Goal: Answer question/provide support: Share knowledge or assist other users

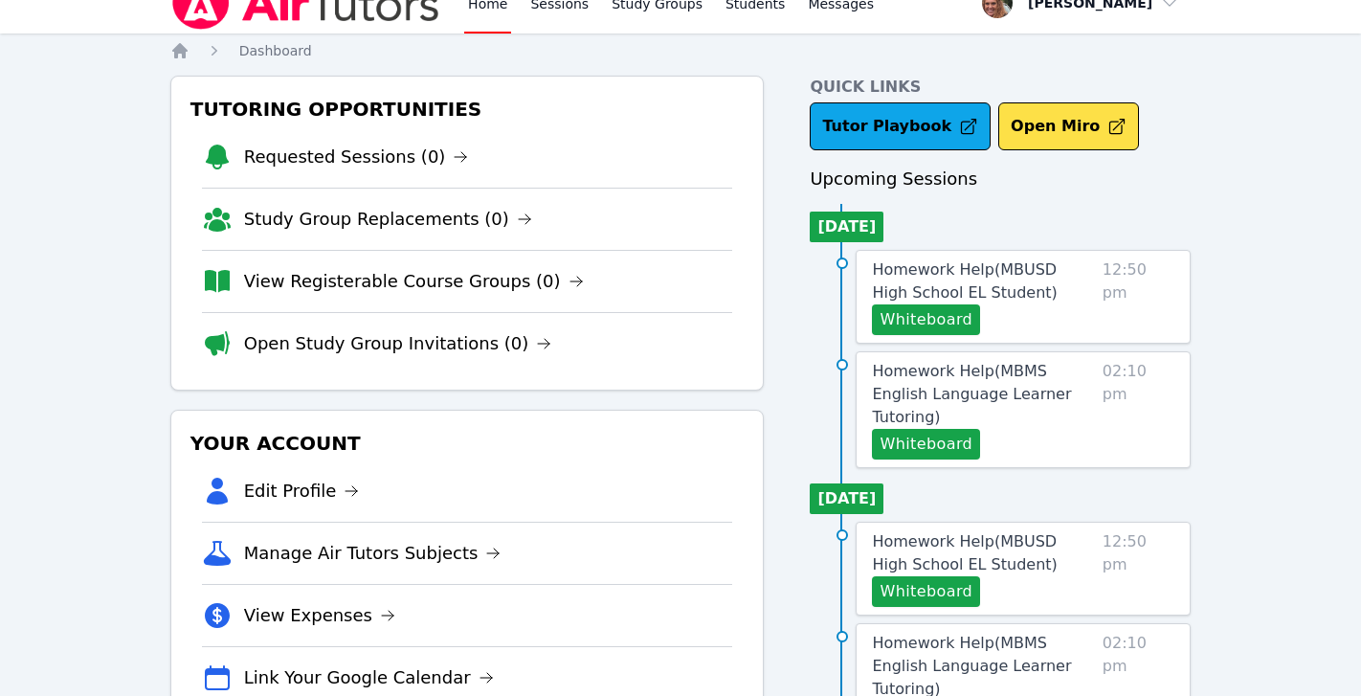
scroll to position [15, 0]
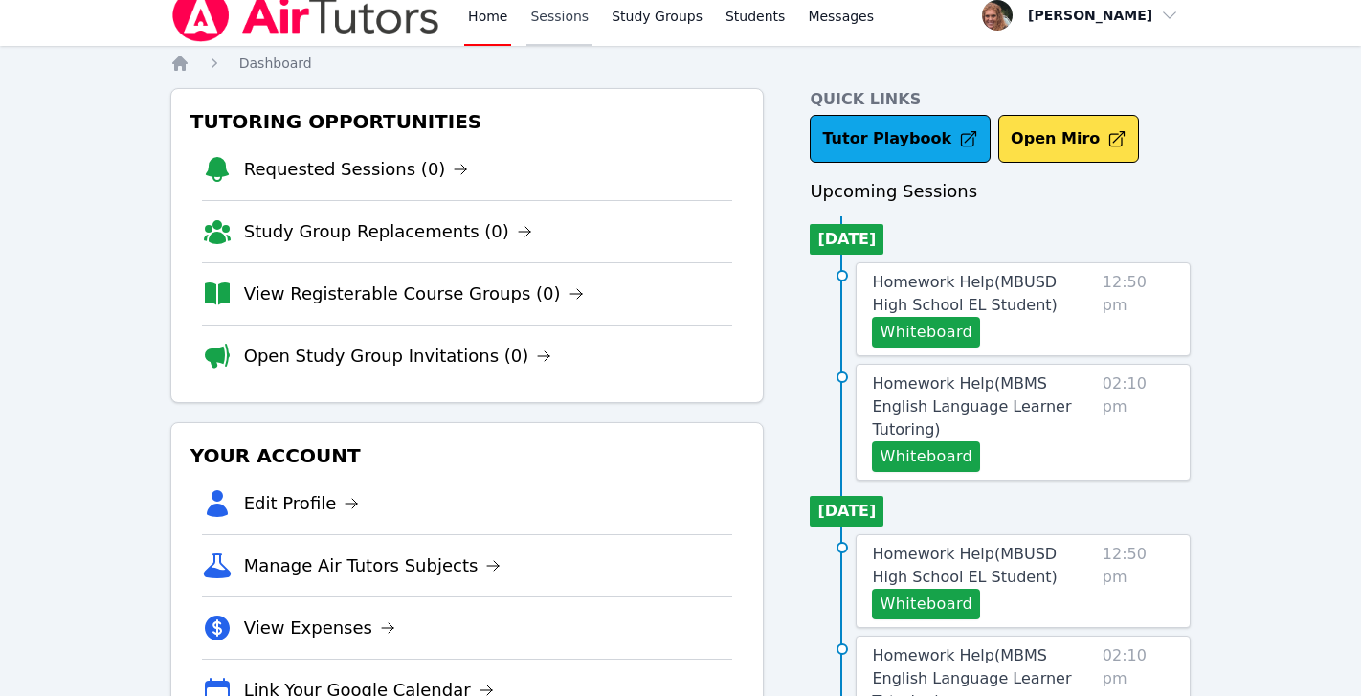
click at [550, 17] on link "Sessions" at bounding box center [560, 15] width 66 height 61
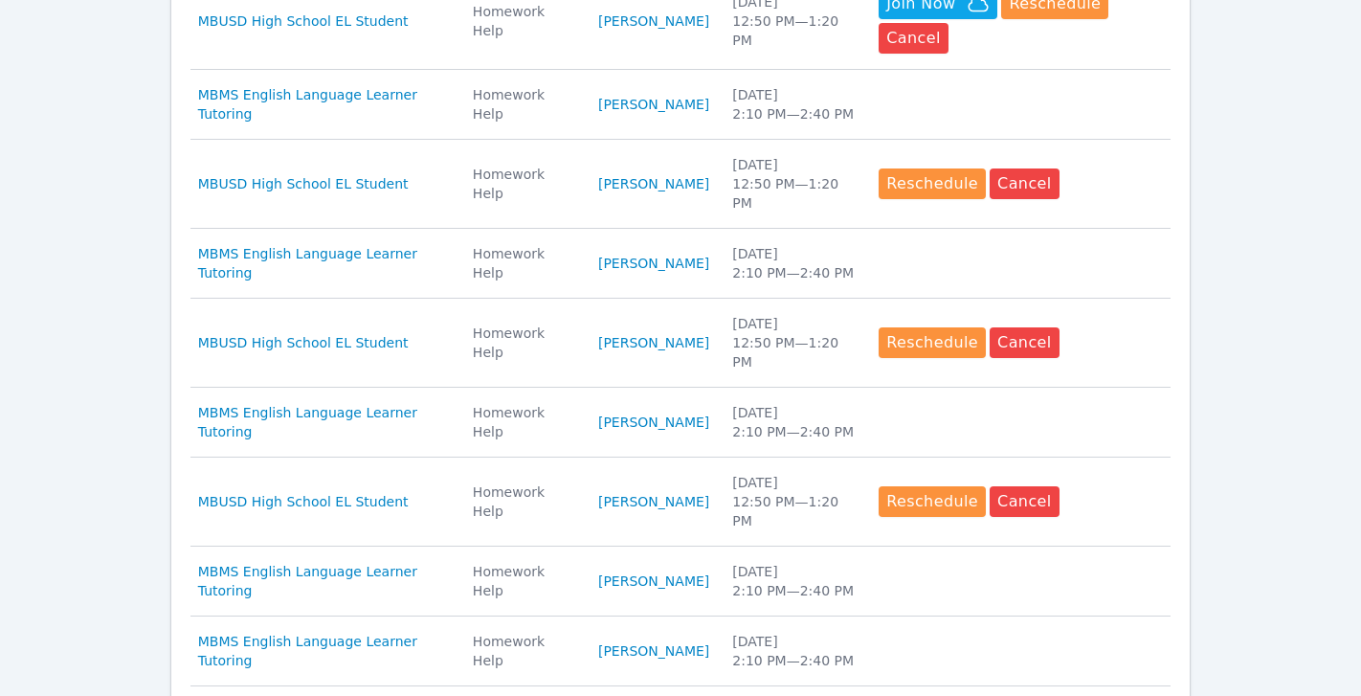
scroll to position [897, 0]
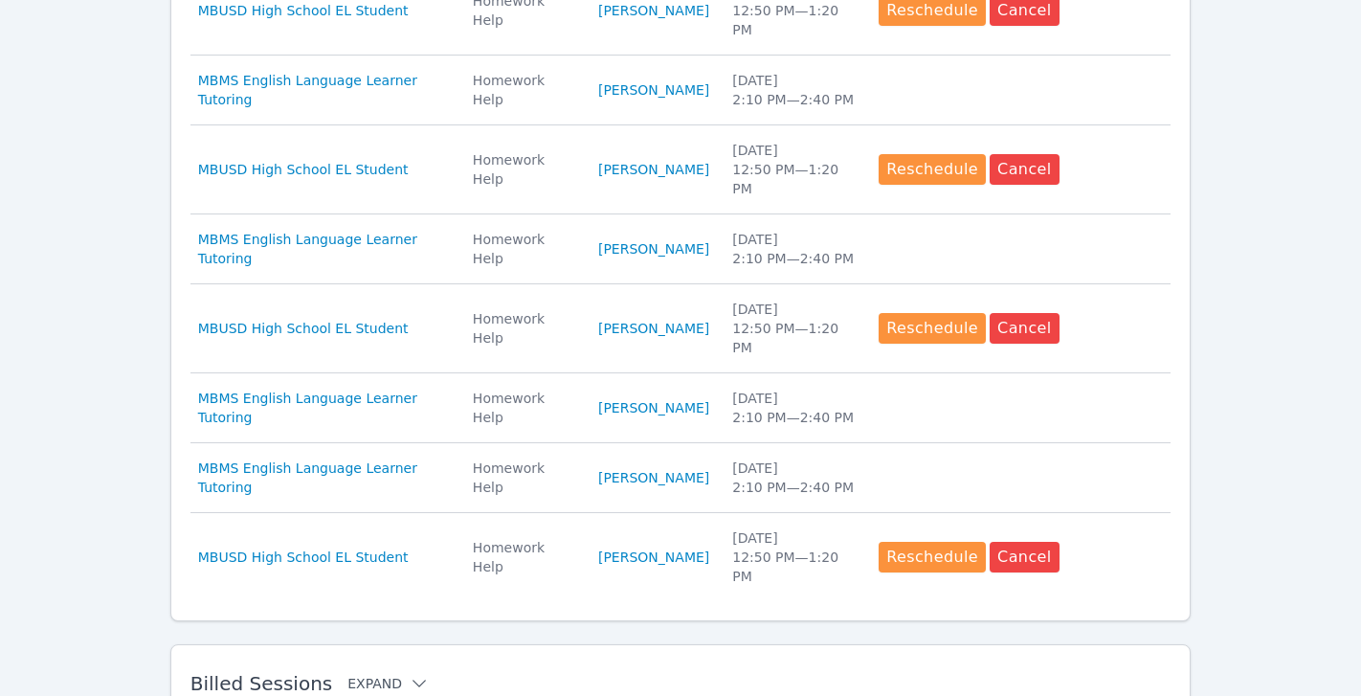
click at [382, 674] on button "Expand" at bounding box center [388, 683] width 81 height 19
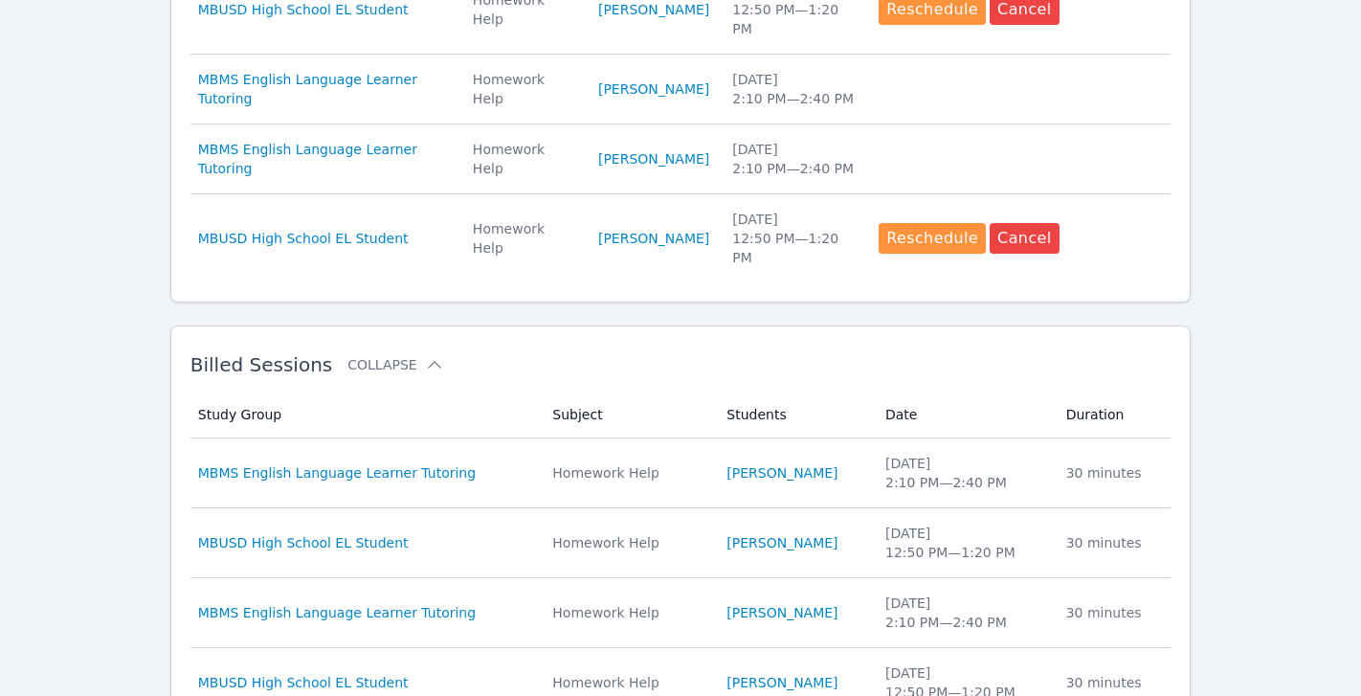
scroll to position [1217, 0]
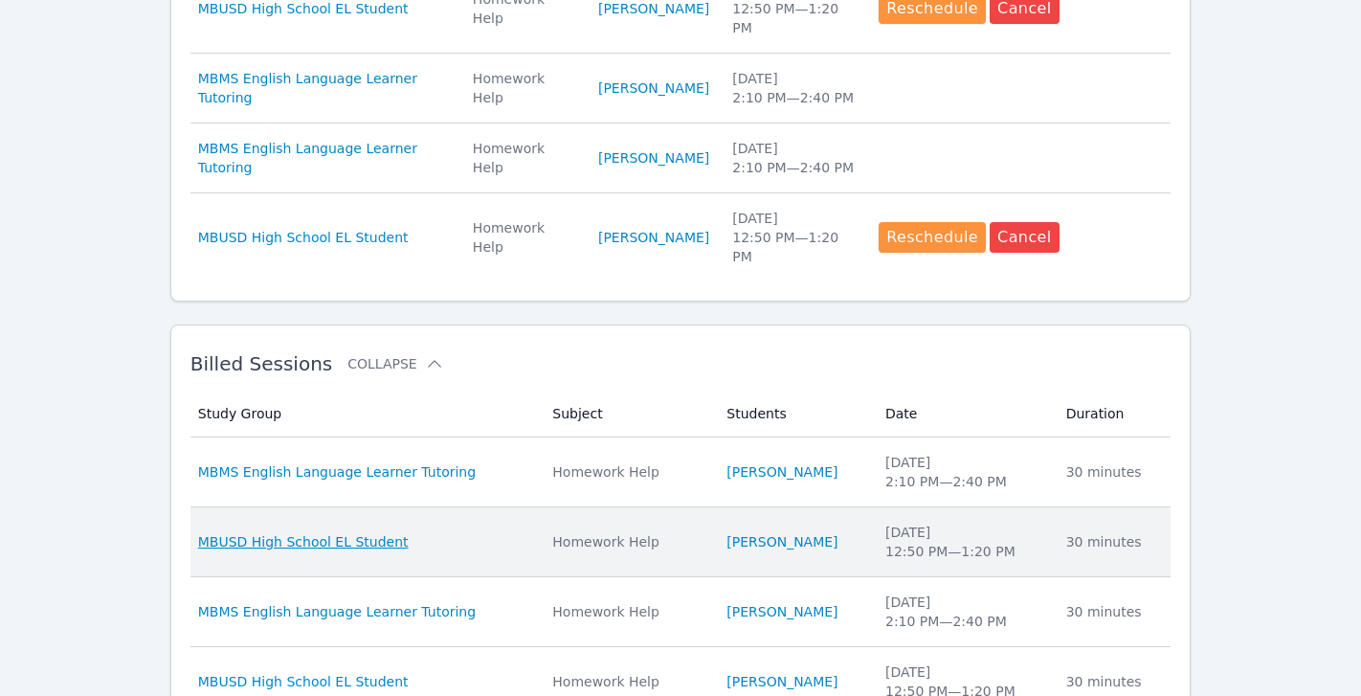
click at [355, 532] on span "MBUSD High School EL Student" at bounding box center [303, 541] width 211 height 19
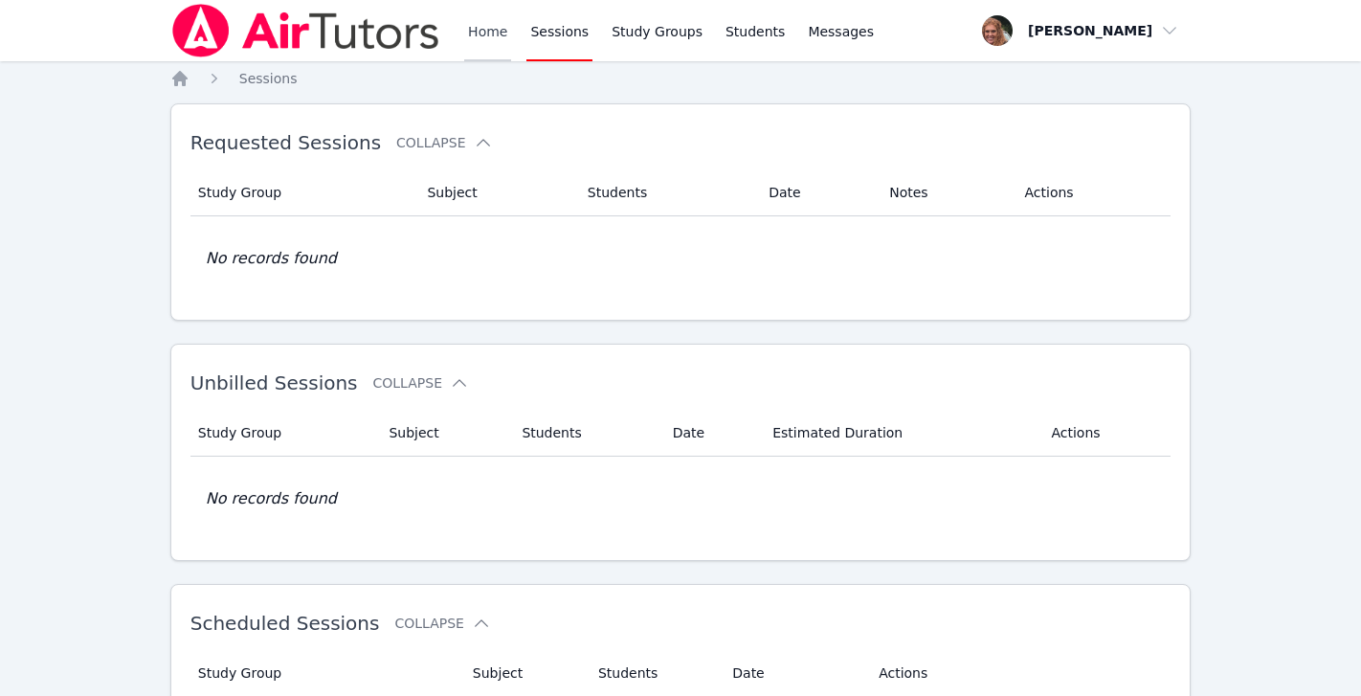
scroll to position [897, 0]
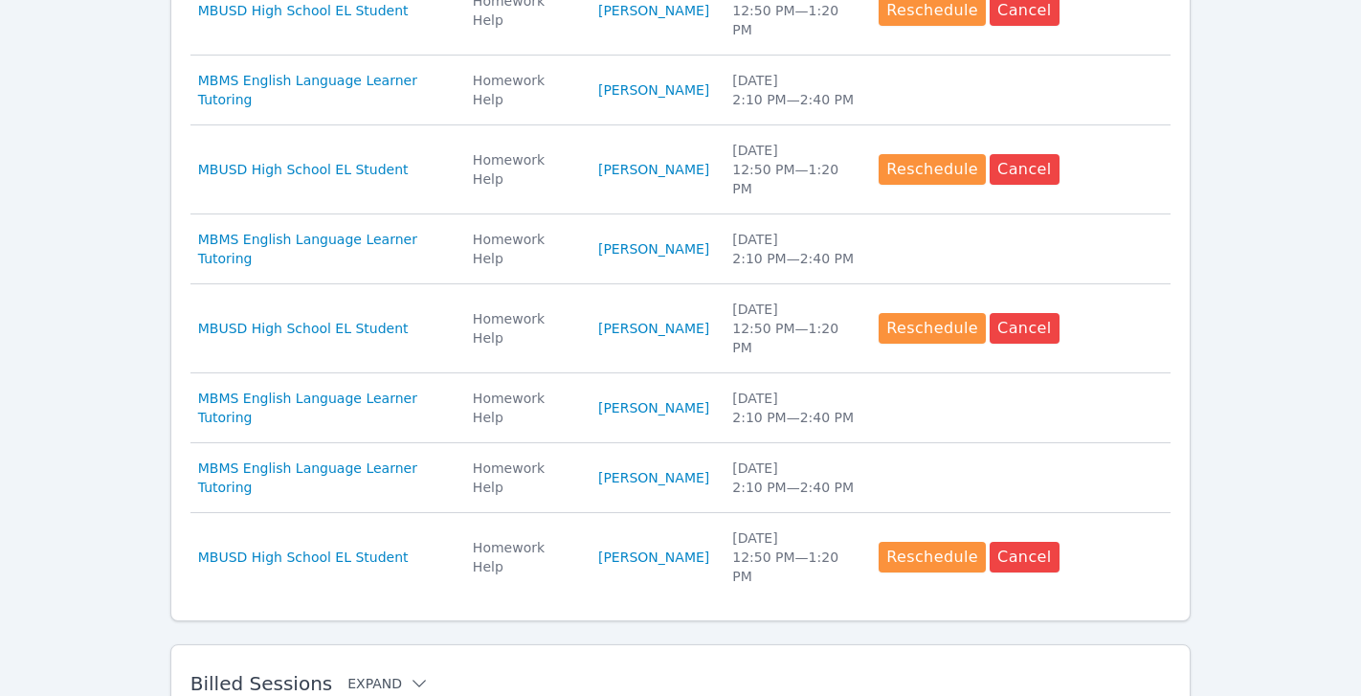
click at [393, 674] on button "Expand" at bounding box center [388, 683] width 81 height 19
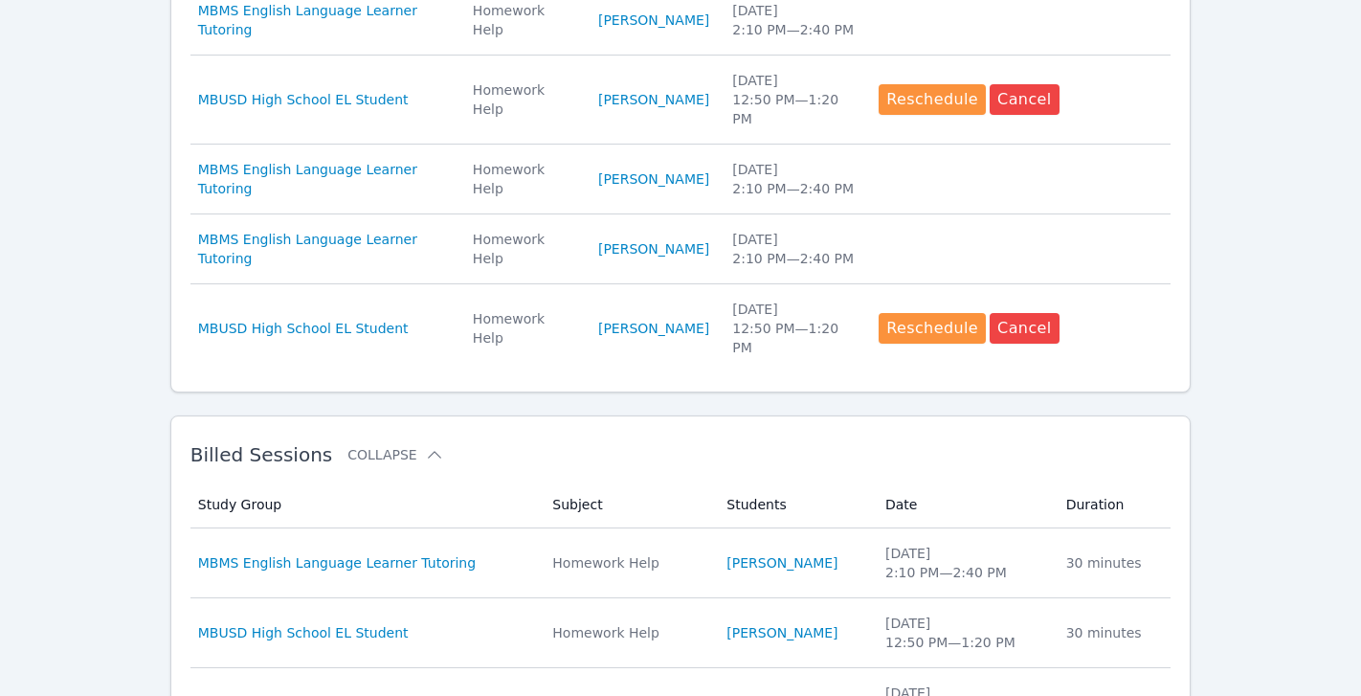
scroll to position [1127, 0]
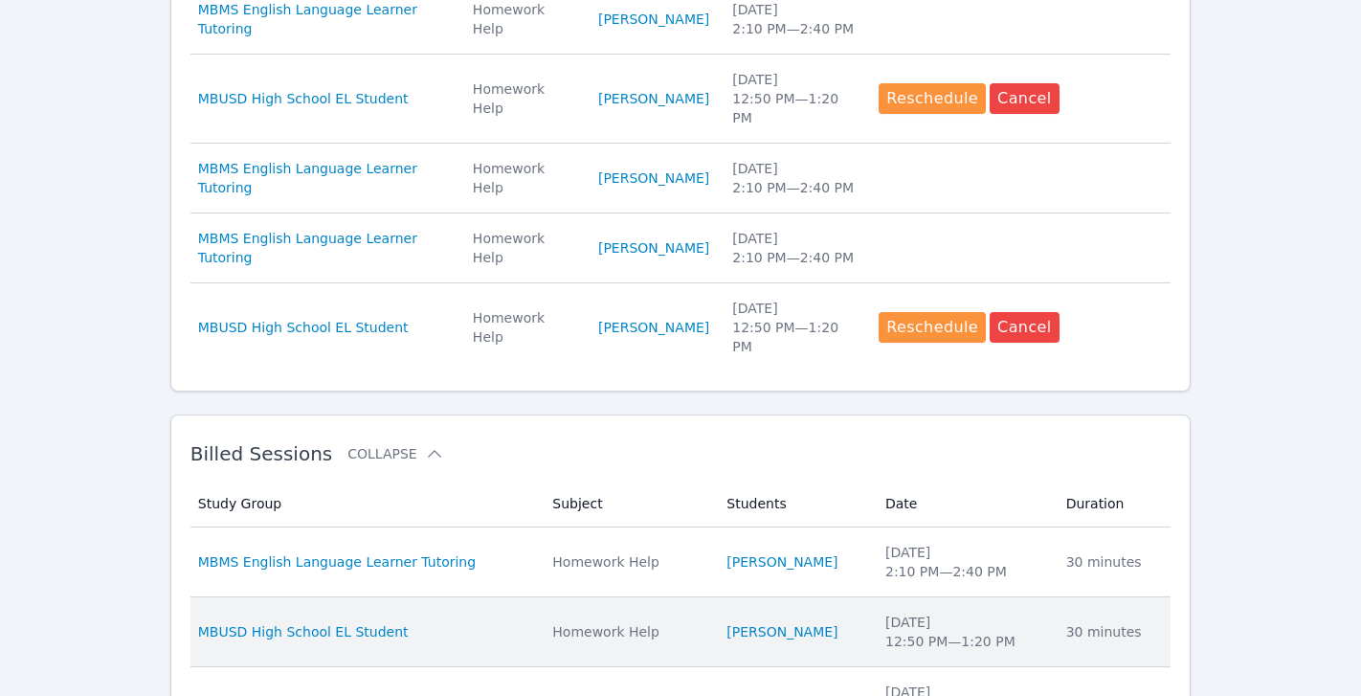
click at [490, 597] on td "Study Group MBUSD High School EL Student" at bounding box center [366, 632] width 351 height 70
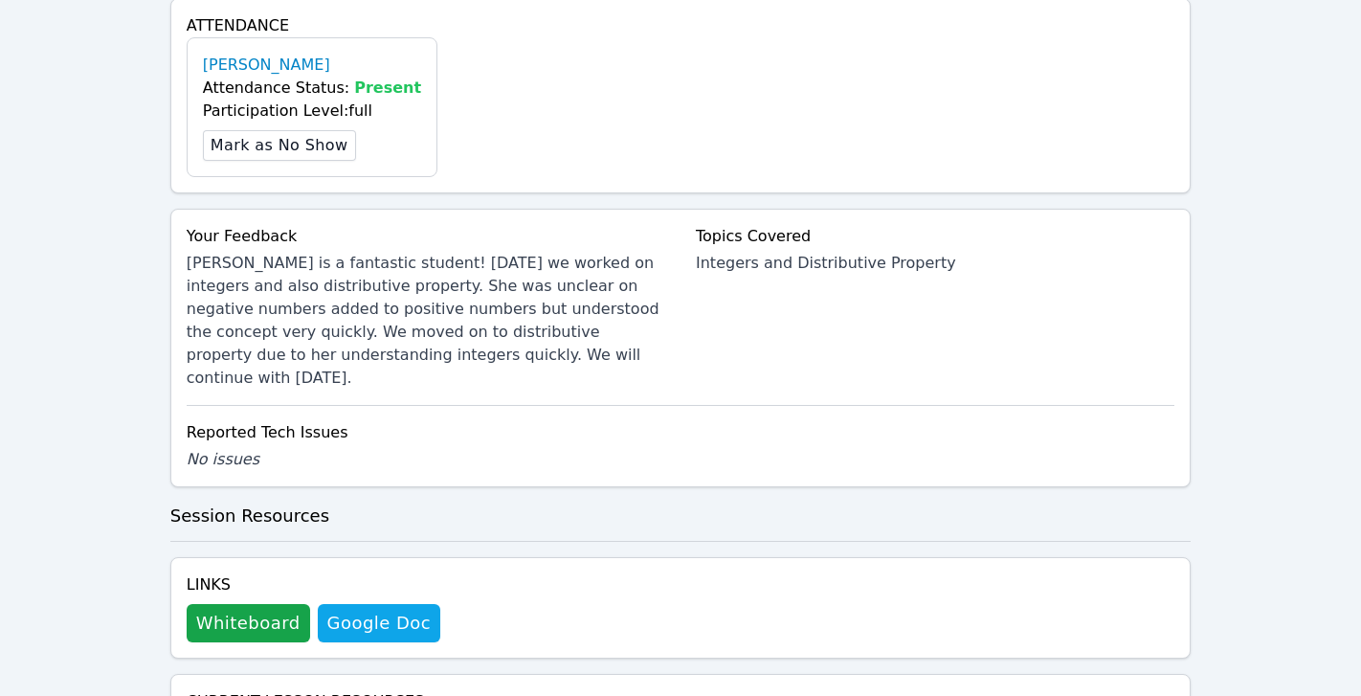
scroll to position [639, 0]
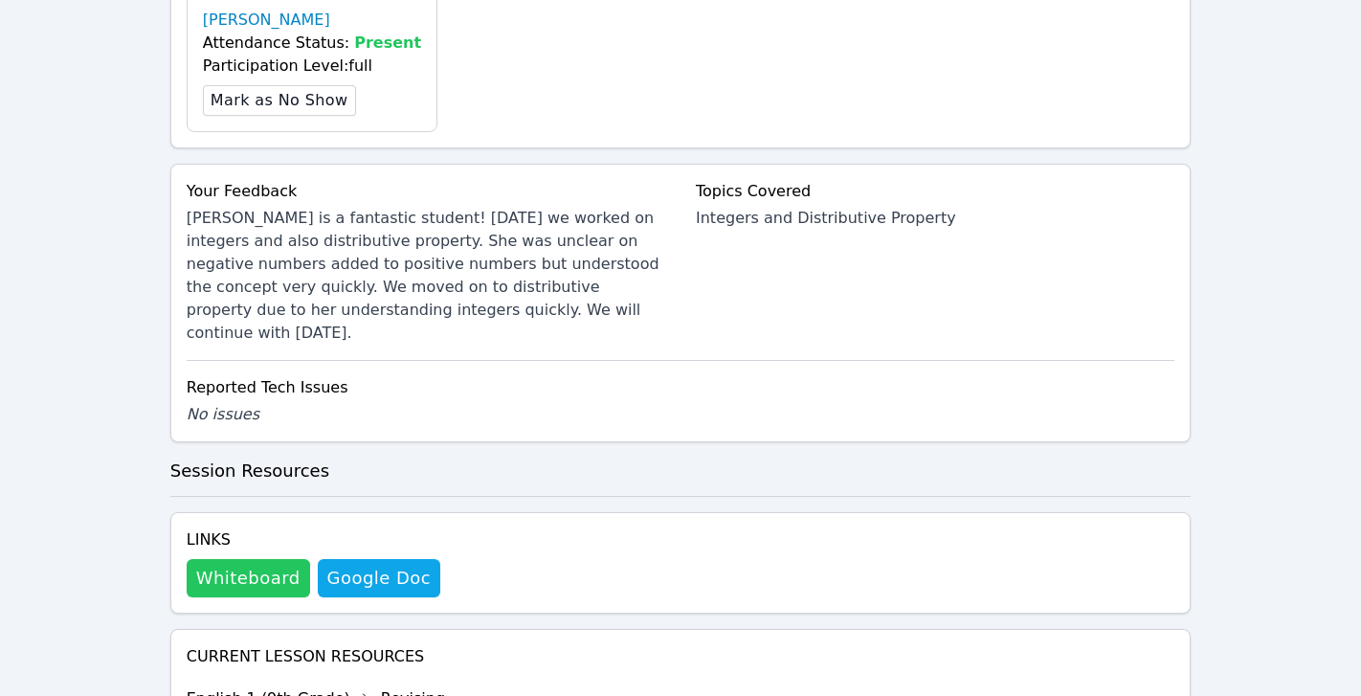
click at [264, 559] on button "Whiteboard" at bounding box center [248, 578] width 123 height 38
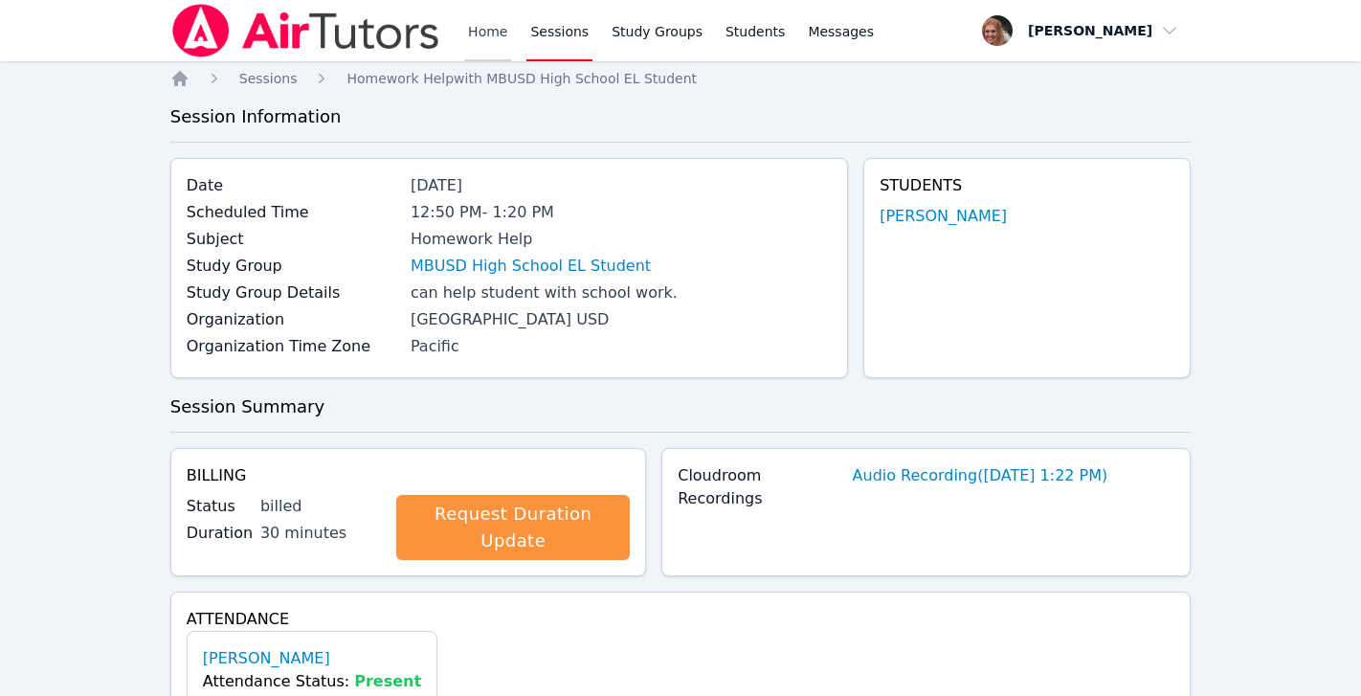
click at [490, 28] on link "Home" at bounding box center [487, 30] width 47 height 61
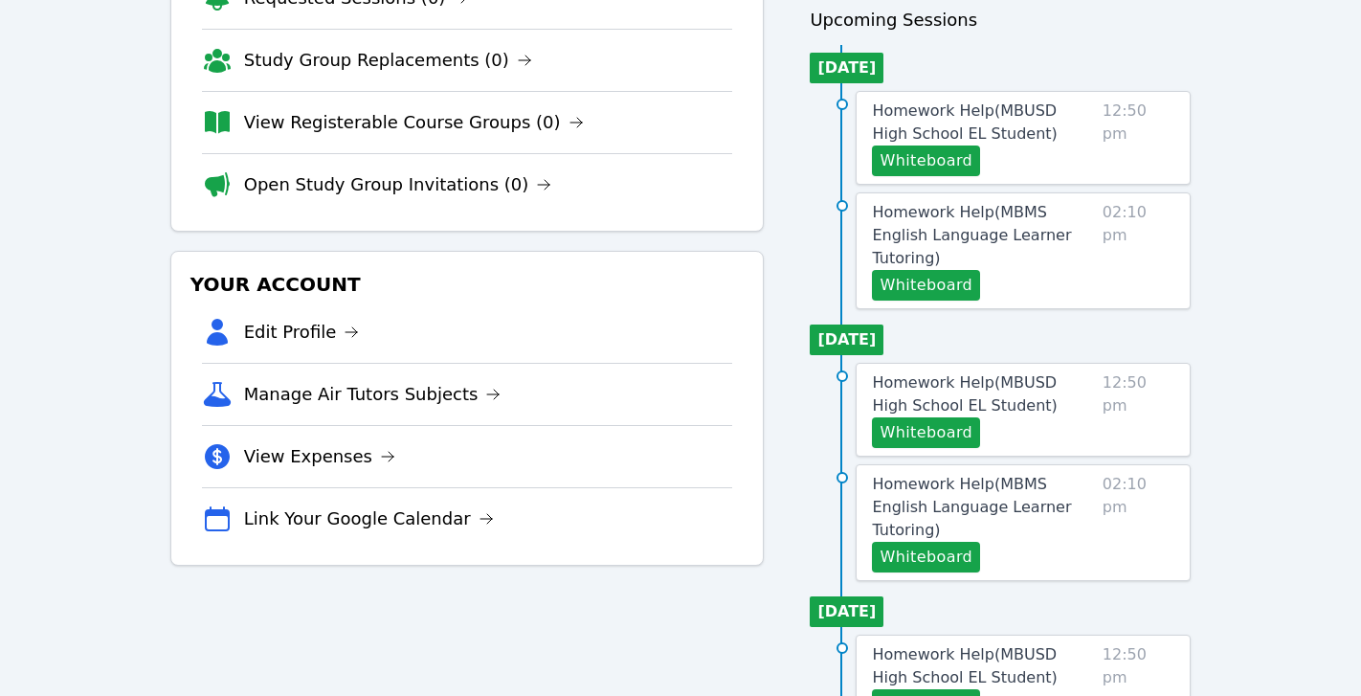
scroll to position [201, 0]
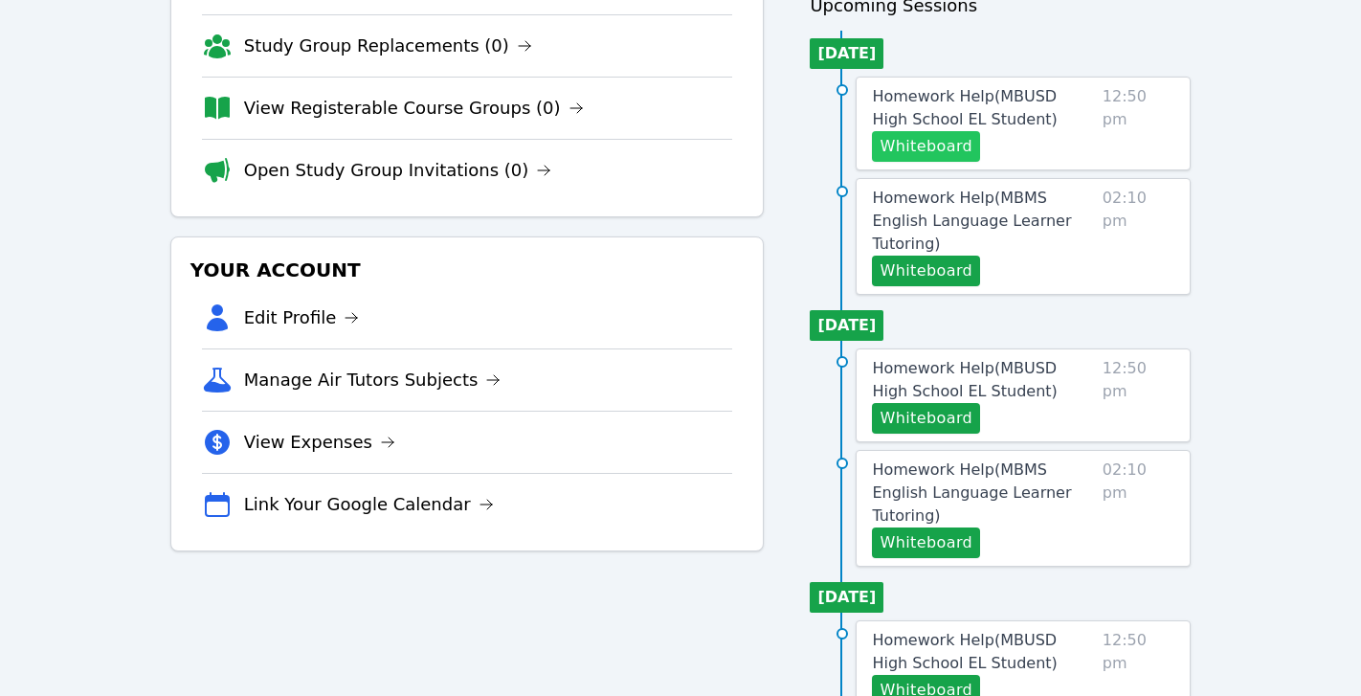
click at [936, 144] on button "Whiteboard" at bounding box center [926, 146] width 108 height 31
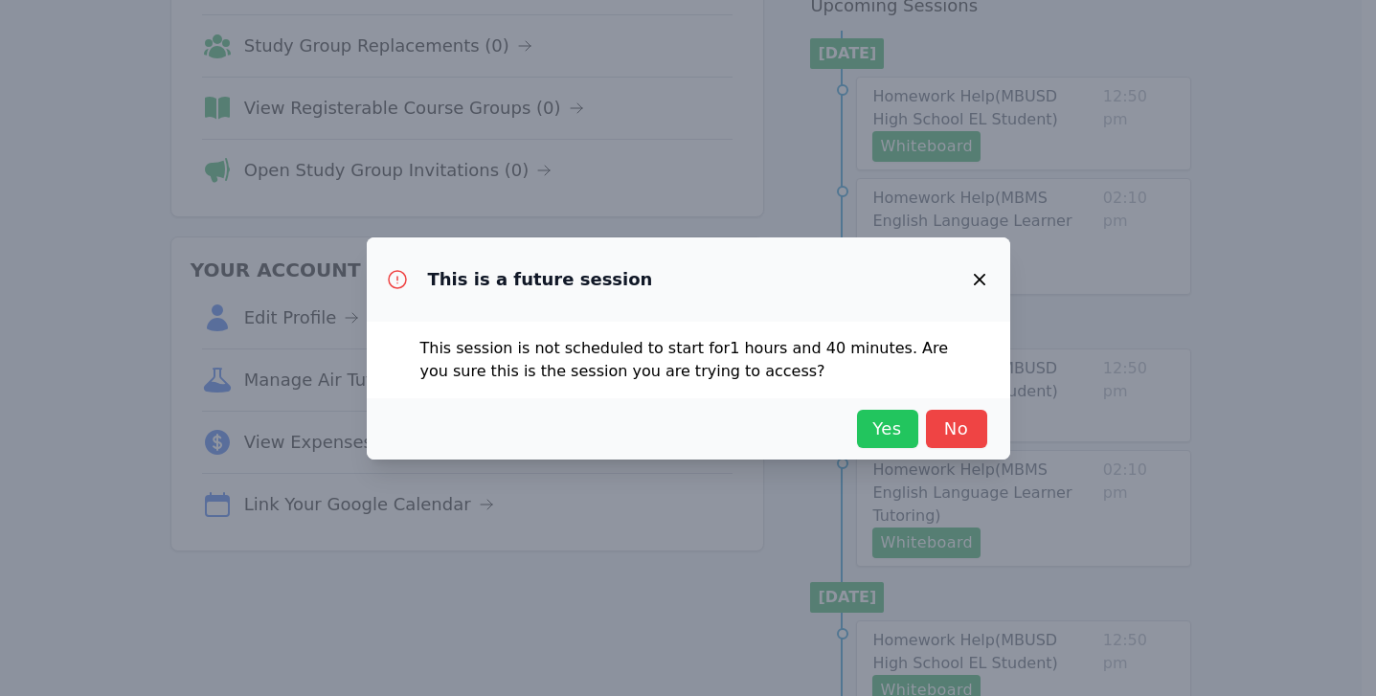
click at [875, 437] on span "Yes" at bounding box center [887, 428] width 42 height 27
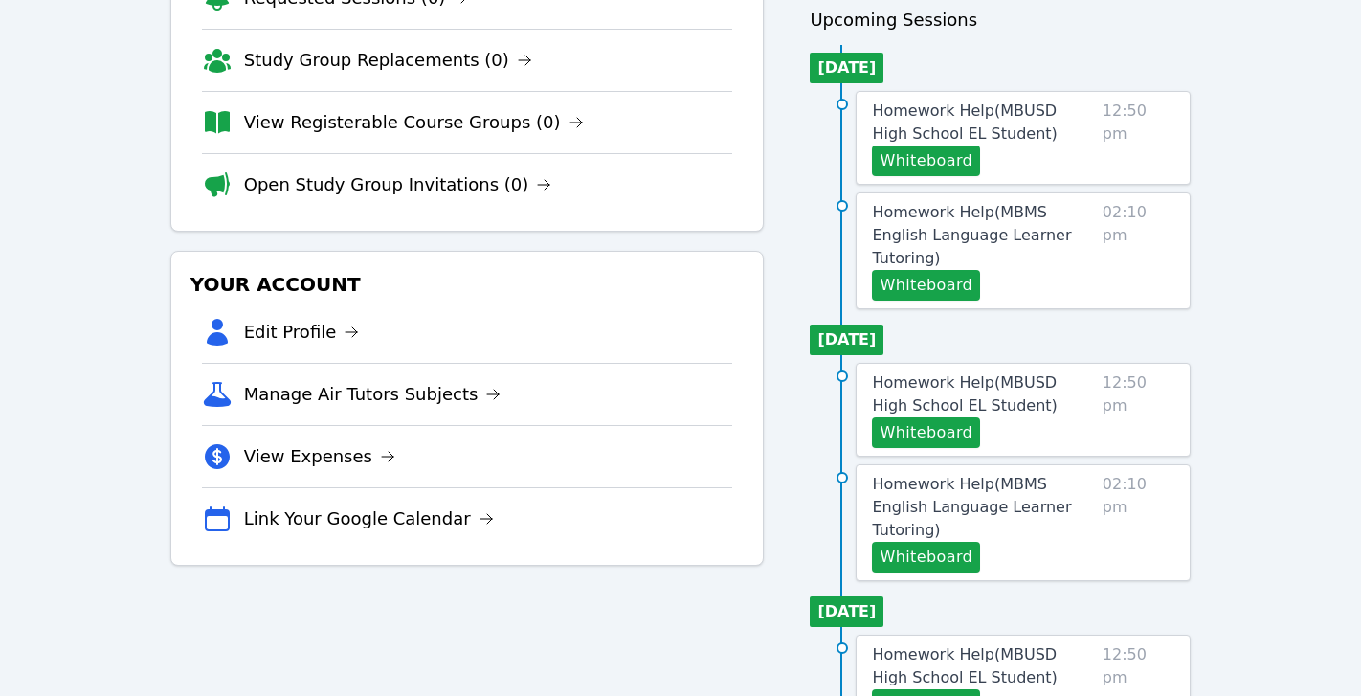
scroll to position [191, 0]
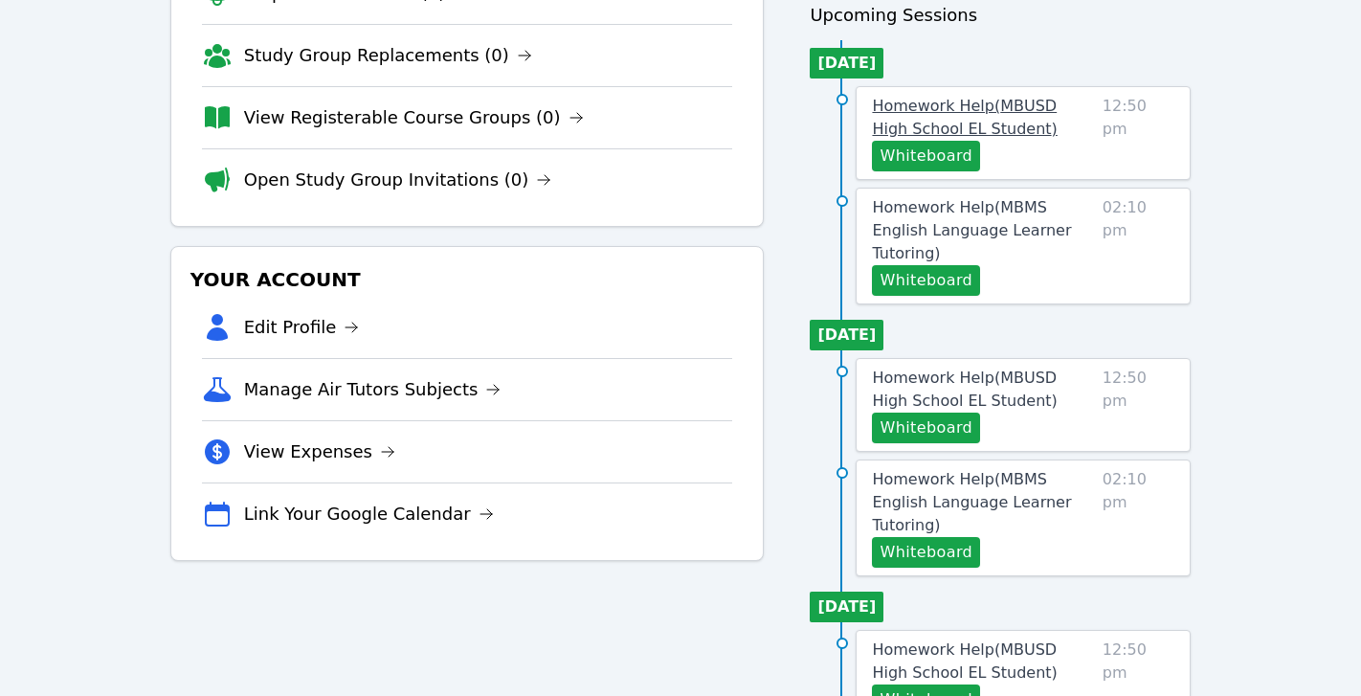
click at [999, 105] on span "Homework Help ( MBUSD High School EL Student )" at bounding box center [964, 117] width 185 height 41
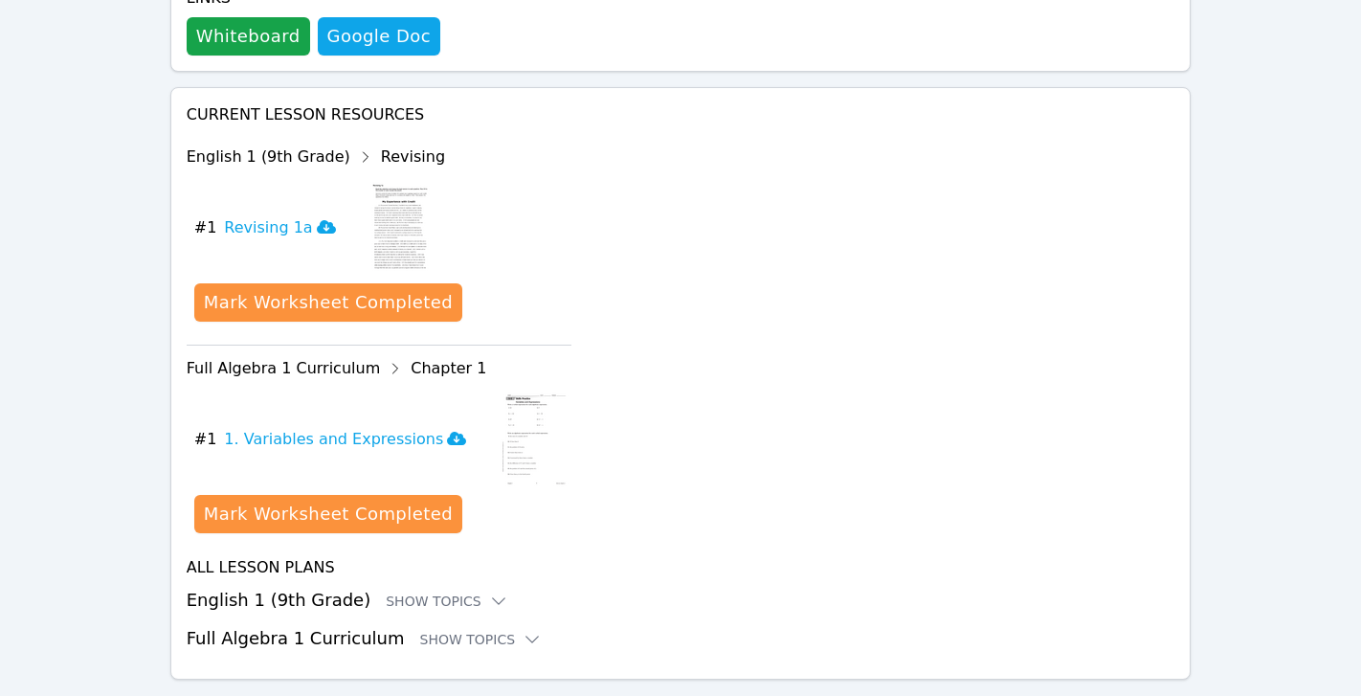
scroll to position [698, 0]
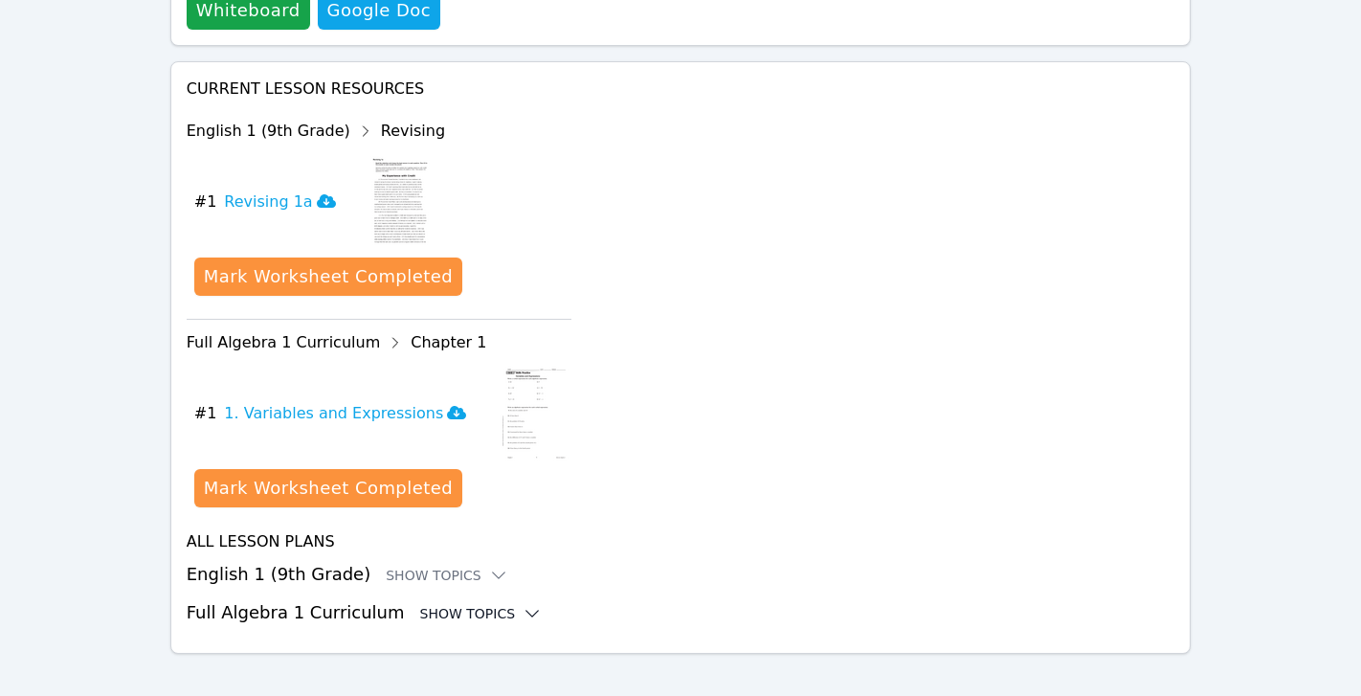
click at [483, 604] on div "Show Topics" at bounding box center [481, 613] width 123 height 19
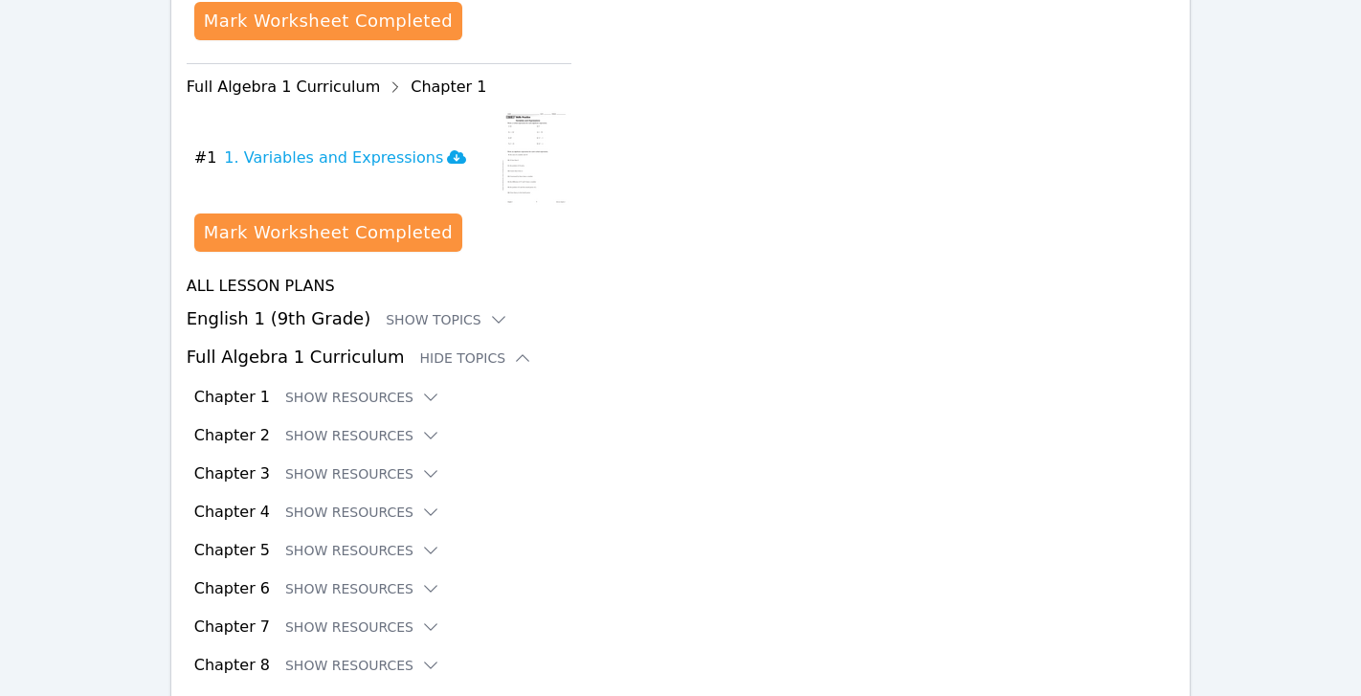
scroll to position [959, 0]
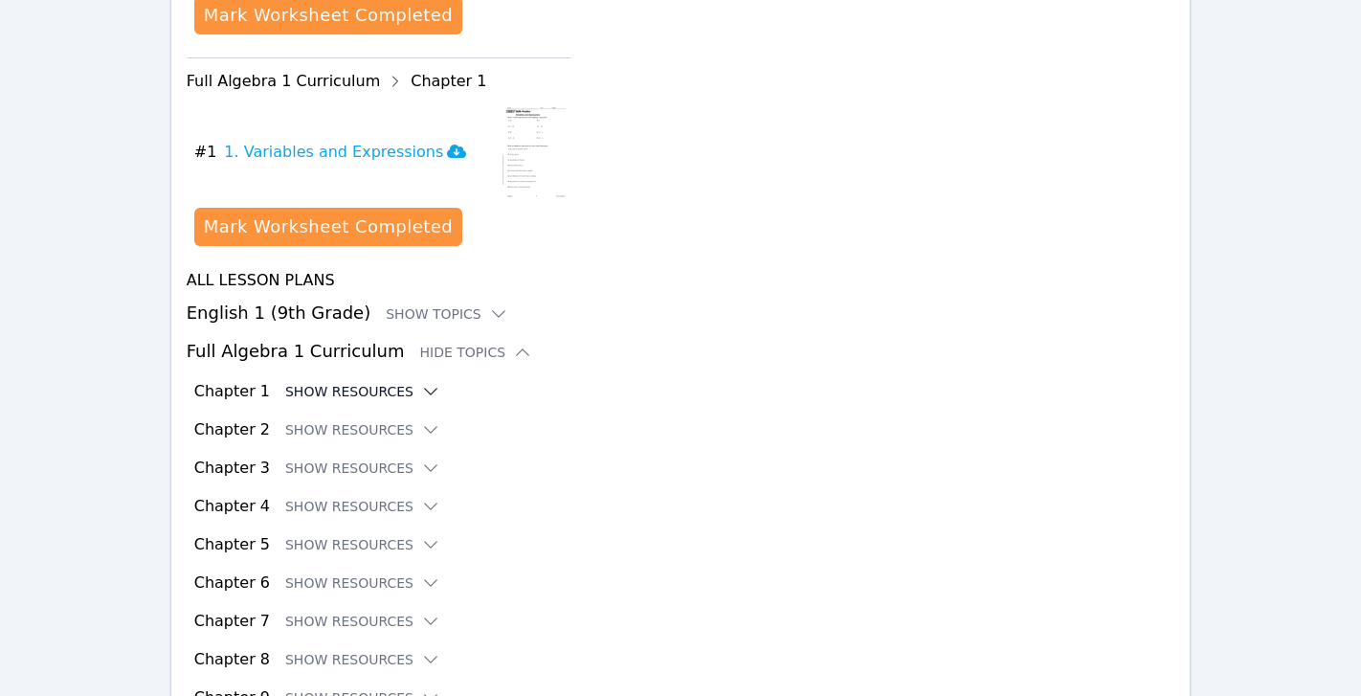
click at [384, 382] on button "Show Resources" at bounding box center [362, 391] width 155 height 19
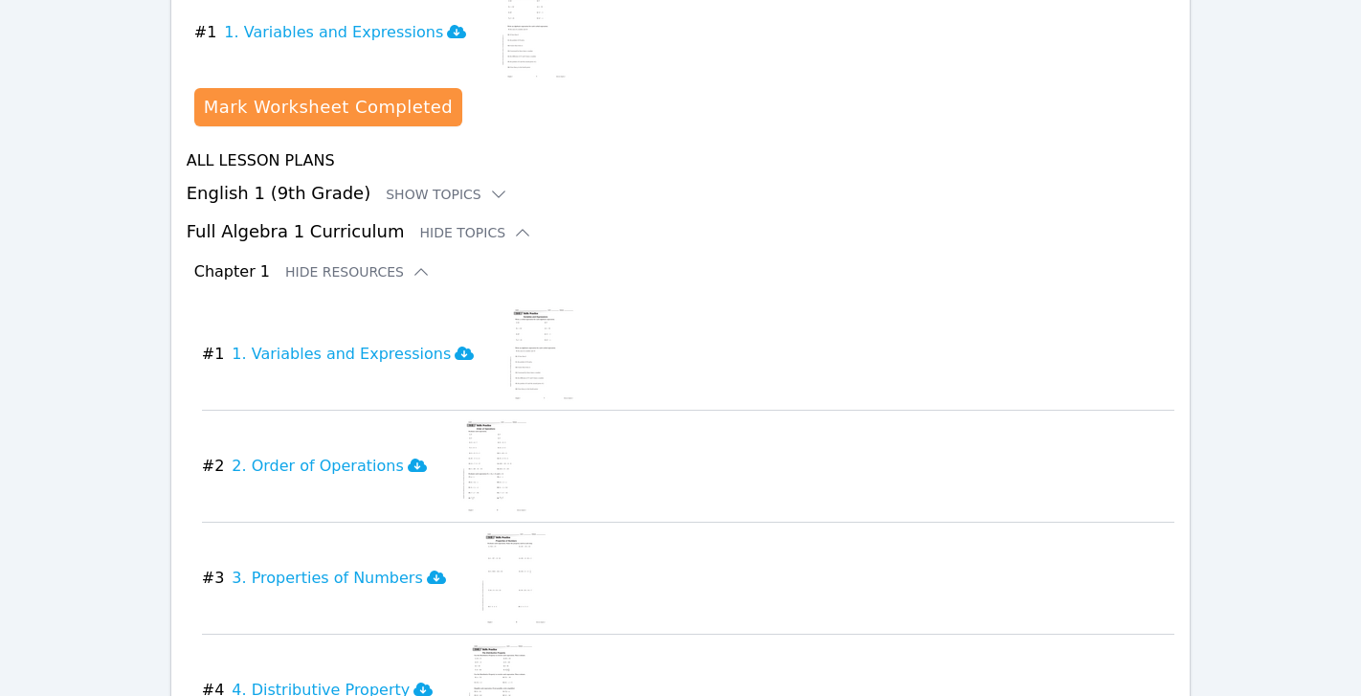
scroll to position [1133, 0]
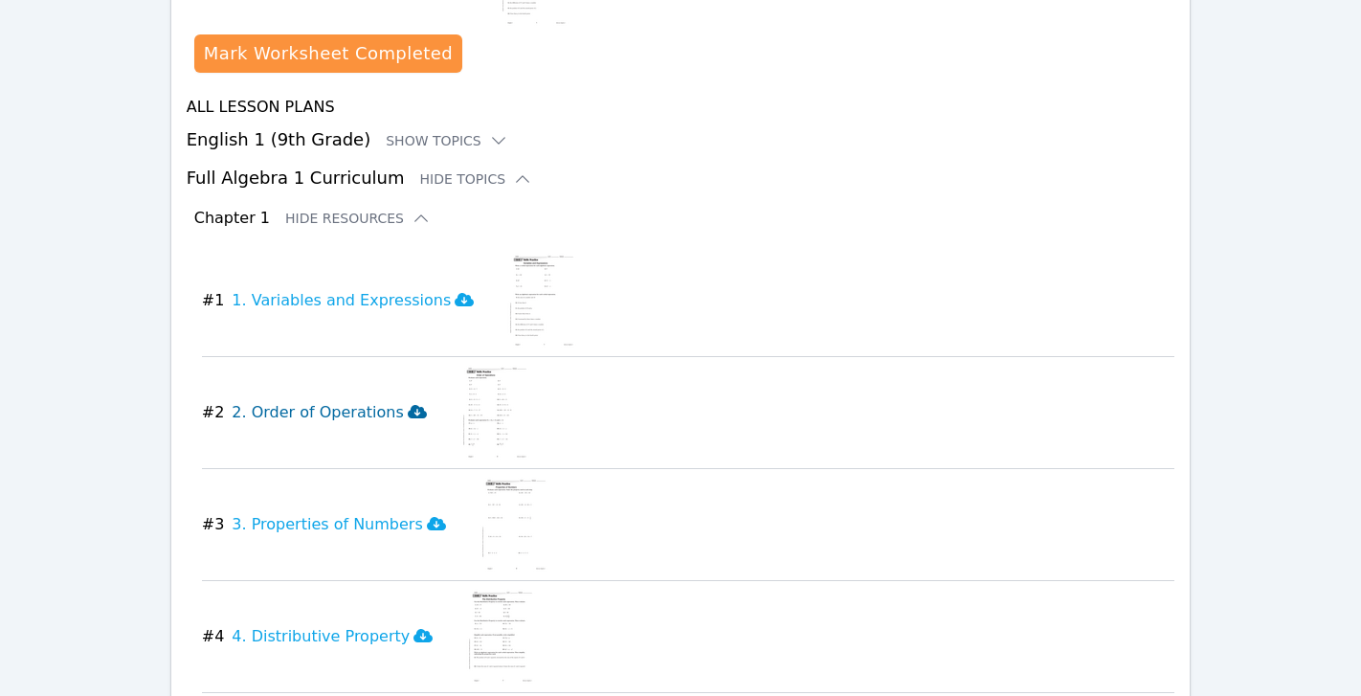
click at [408, 405] on icon at bounding box center [417, 411] width 19 height 13
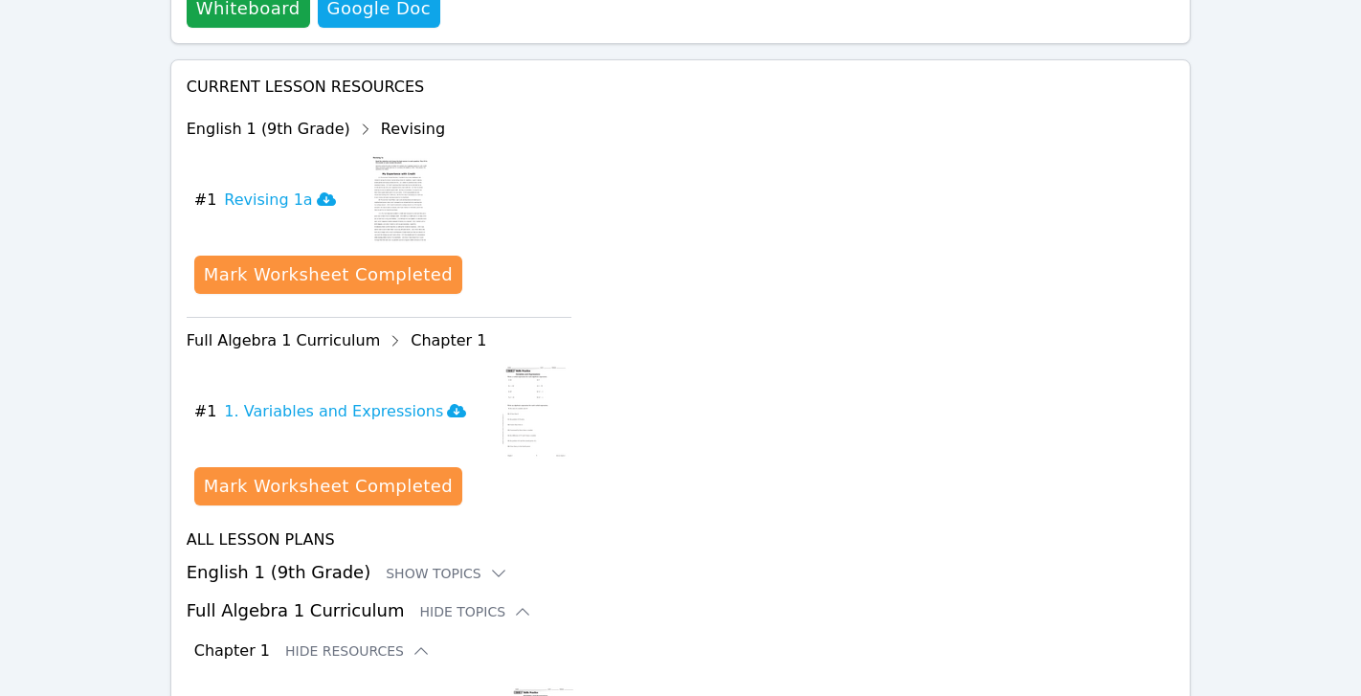
scroll to position [0, 0]
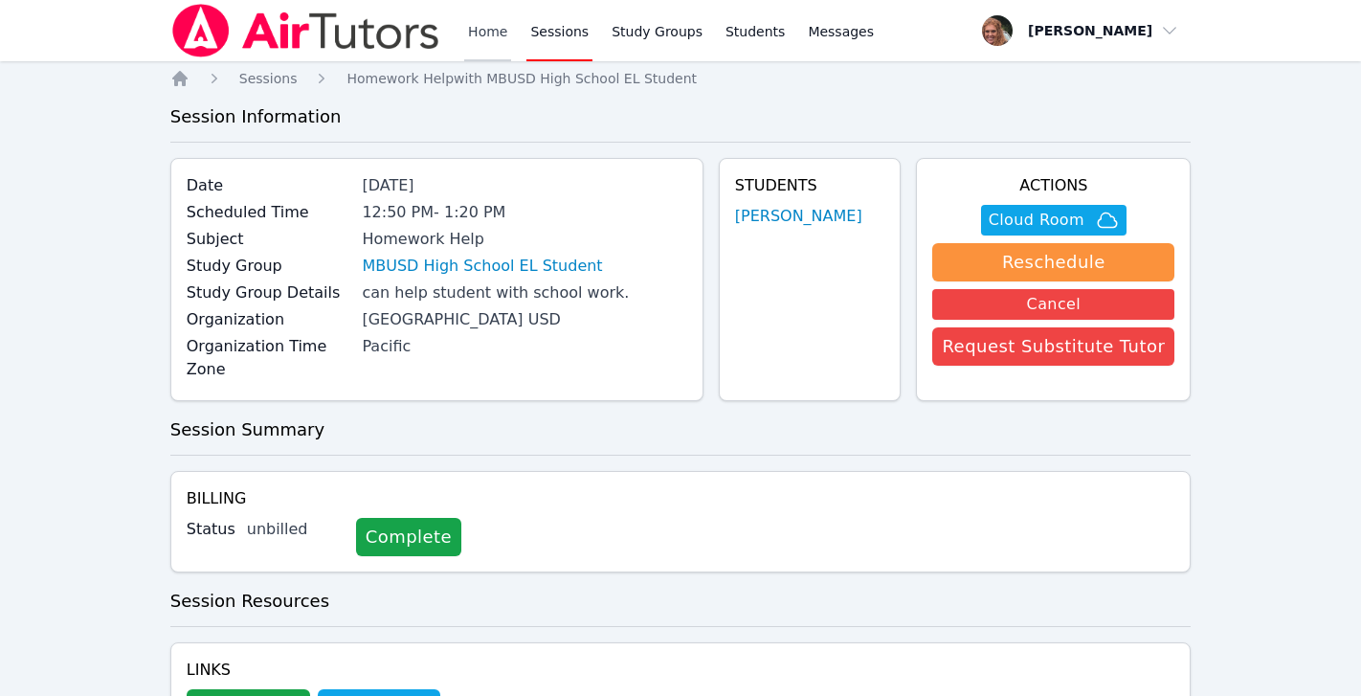
click at [466, 34] on link "Home" at bounding box center [487, 30] width 47 height 61
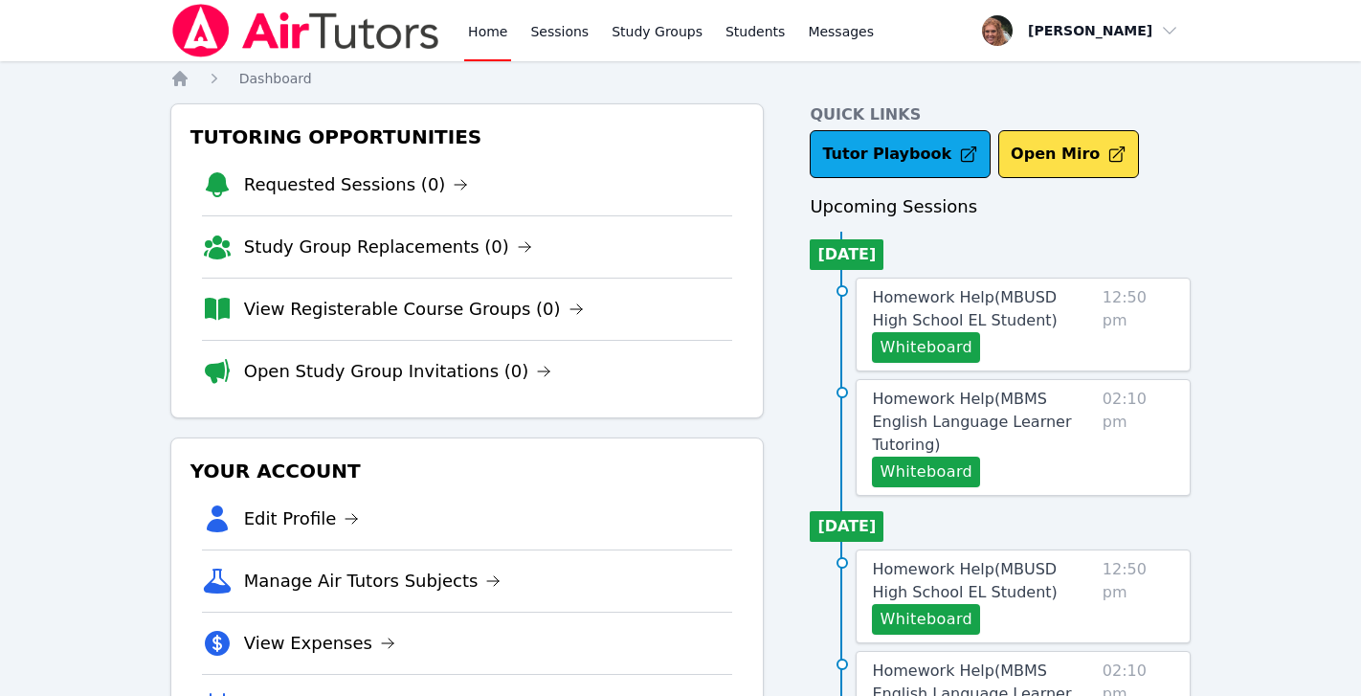
click at [494, 25] on link "Home" at bounding box center [487, 30] width 47 height 61
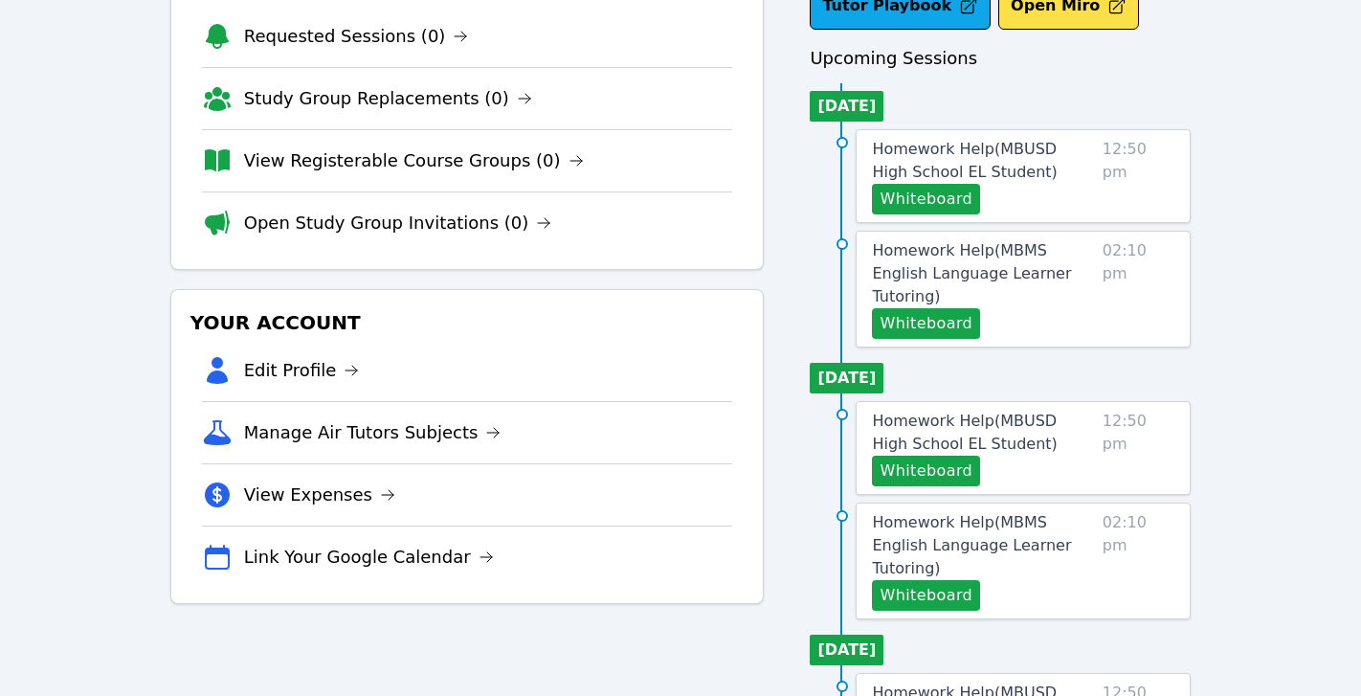
scroll to position [155, 0]
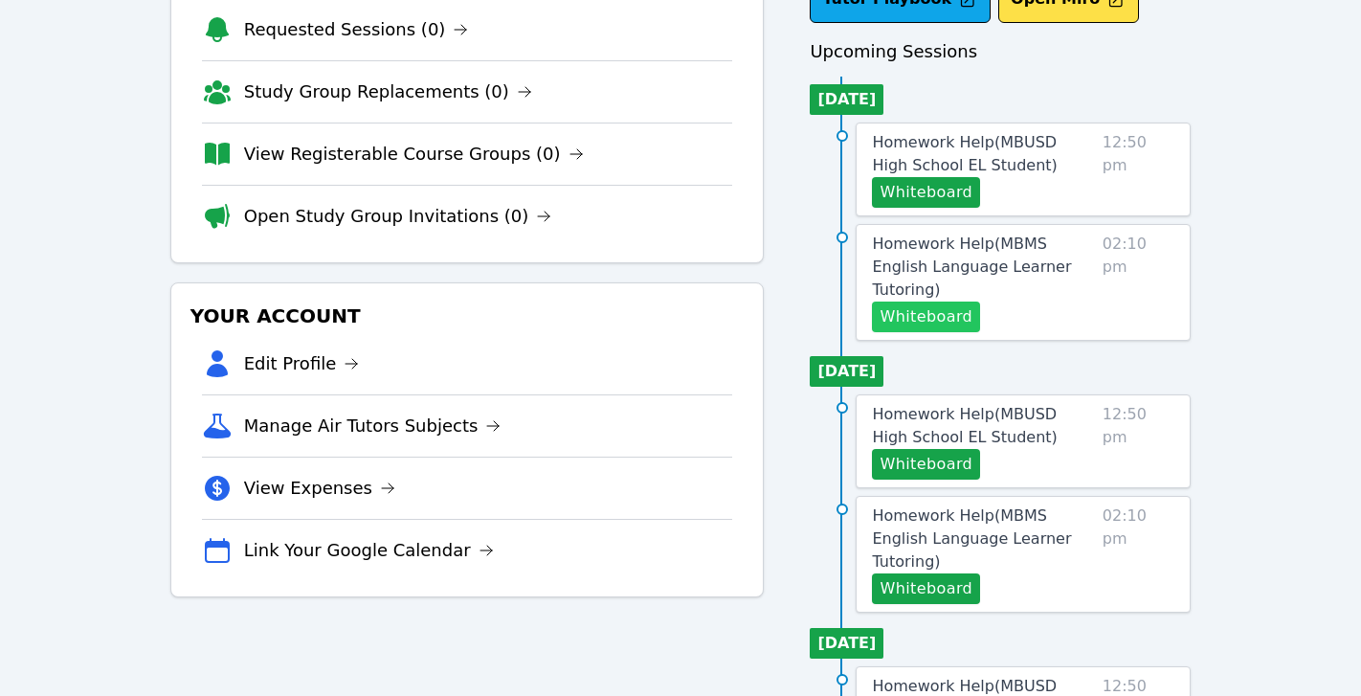
click at [900, 302] on button "Whiteboard" at bounding box center [926, 317] width 108 height 31
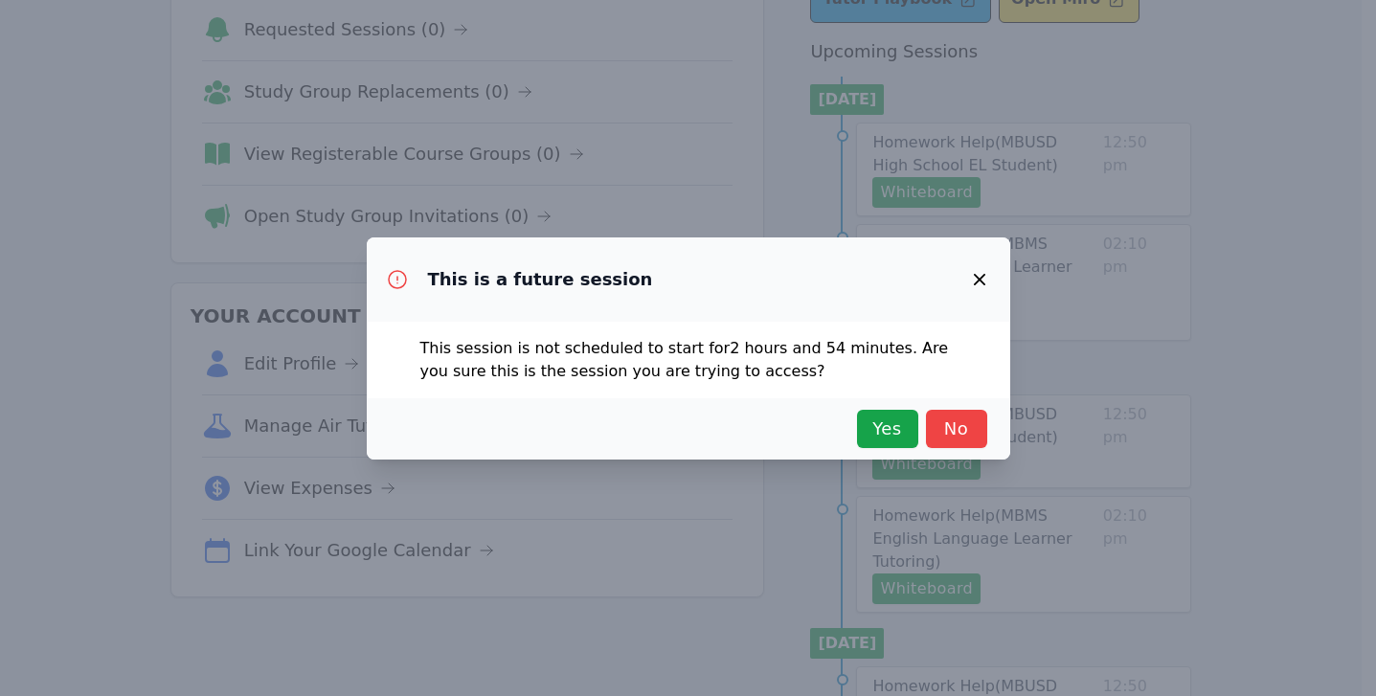
click at [976, 273] on icon "button" at bounding box center [979, 279] width 23 height 23
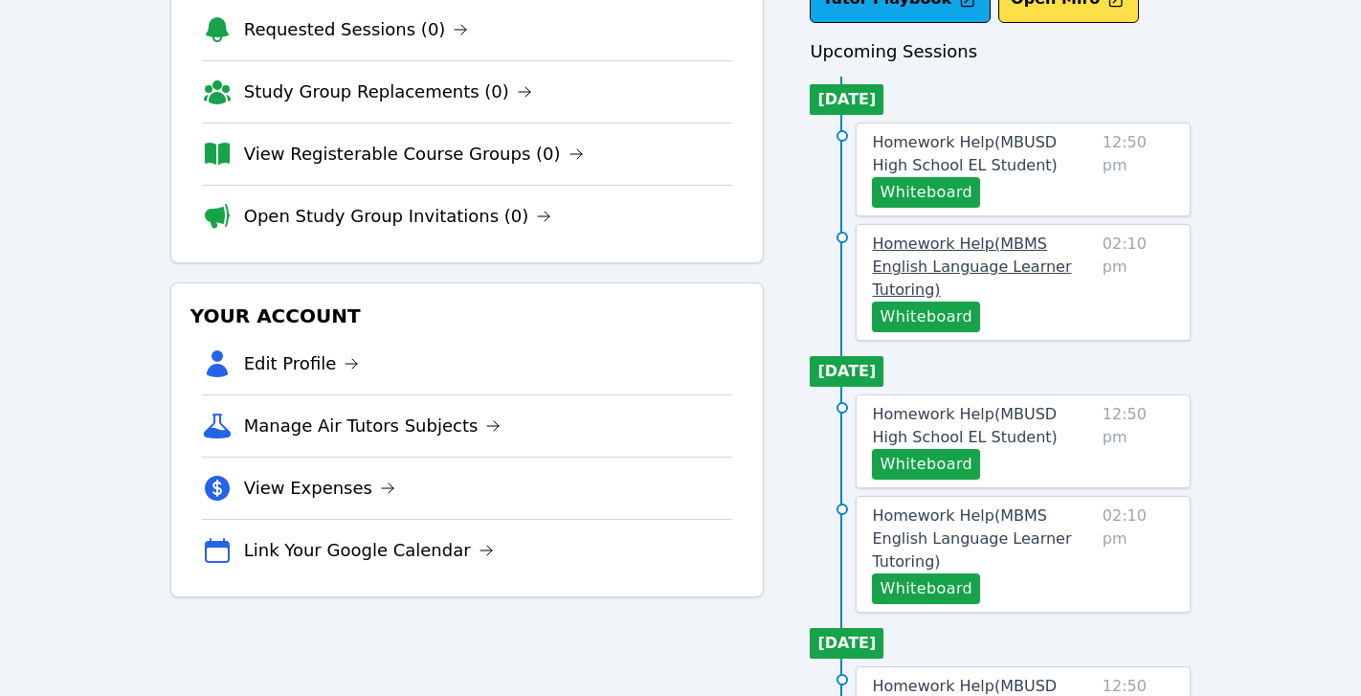
click at [987, 261] on span "Homework Help ( MBMS English Language Learner Tutoring )" at bounding box center [971, 267] width 199 height 64
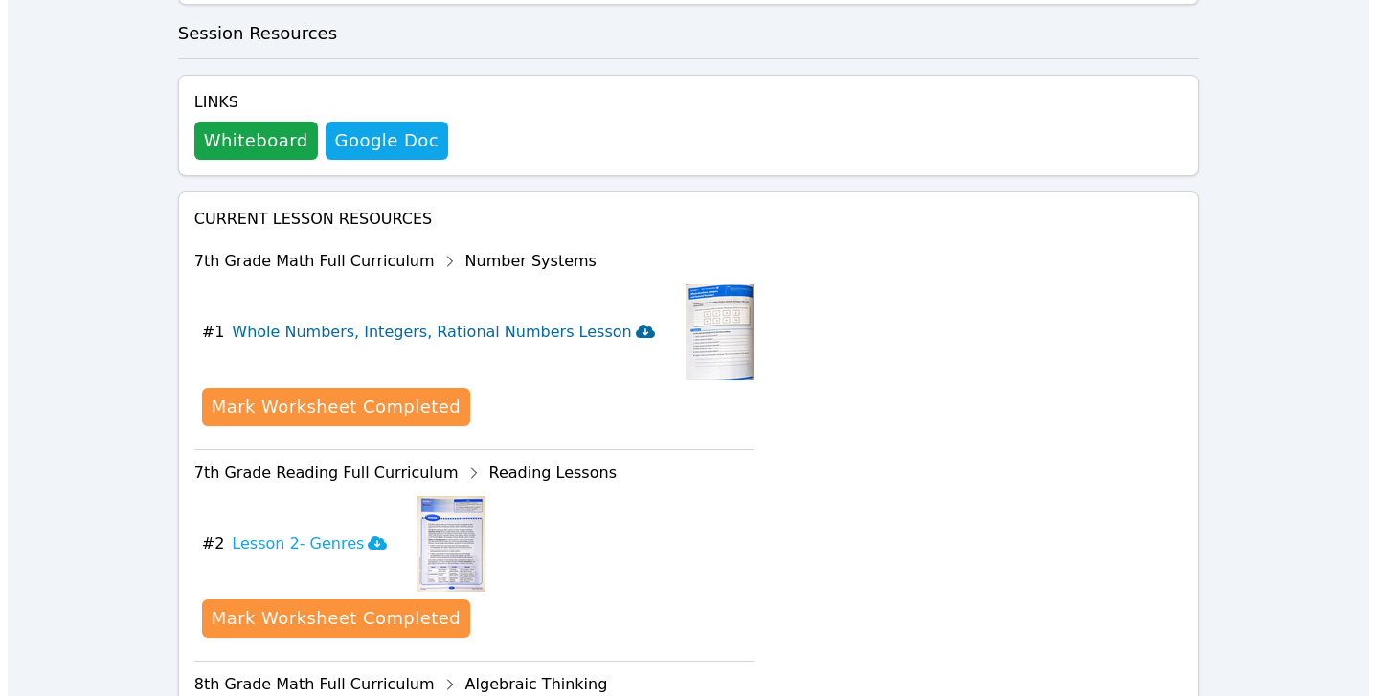
scroll to position [616, 0]
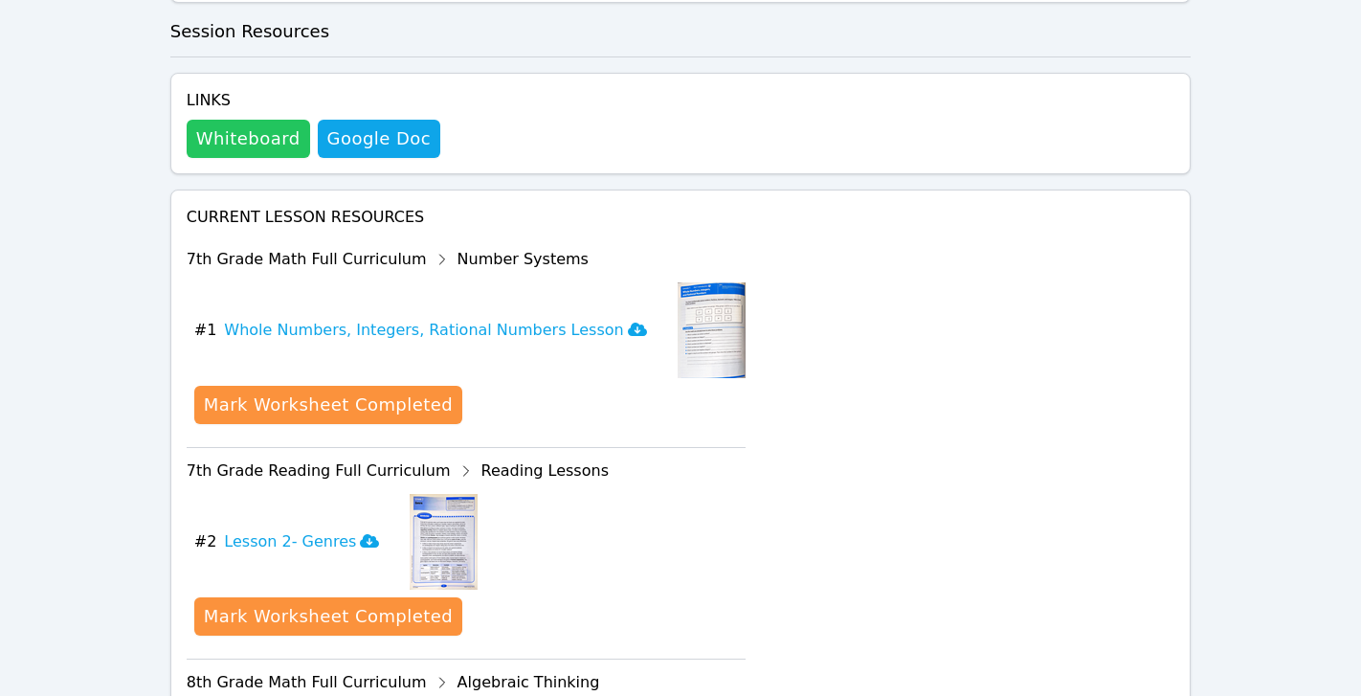
click at [278, 120] on button "Whiteboard" at bounding box center [248, 139] width 123 height 38
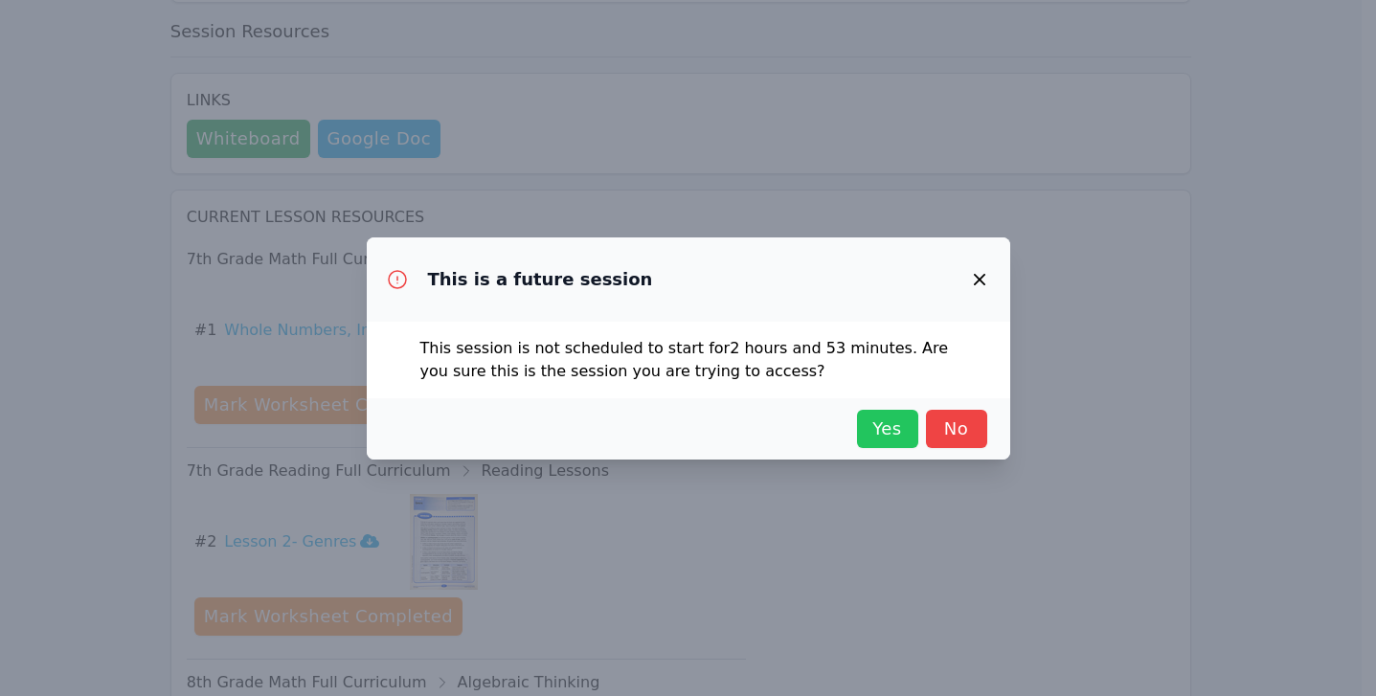
click at [871, 420] on span "Yes" at bounding box center [887, 428] width 42 height 27
